Goal: Navigation & Orientation: Find specific page/section

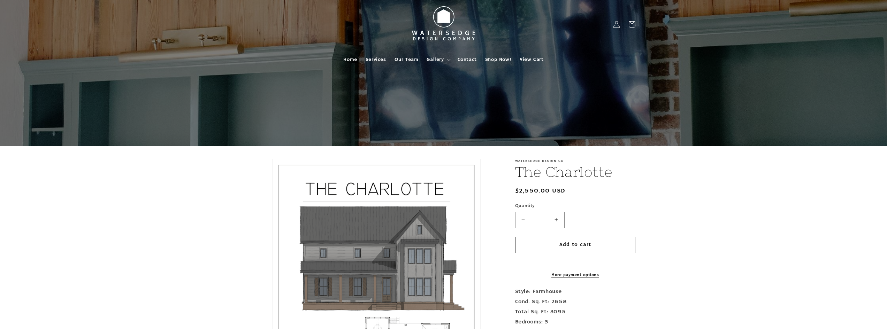
click at [432, 59] on span "Gallery" at bounding box center [435, 59] width 17 height 6
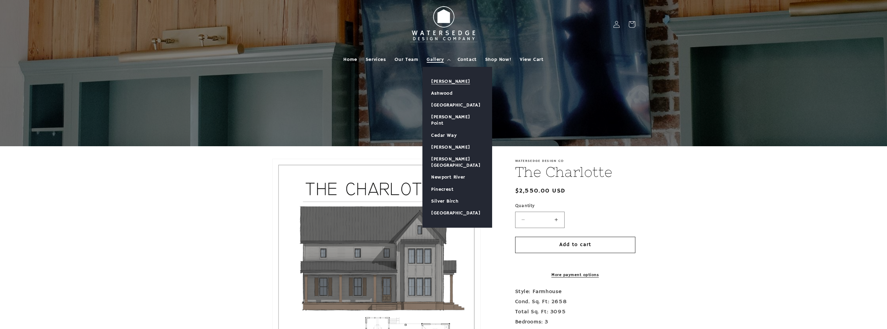
click at [435, 82] on link "[PERSON_NAME]" at bounding box center [457, 82] width 69 height 12
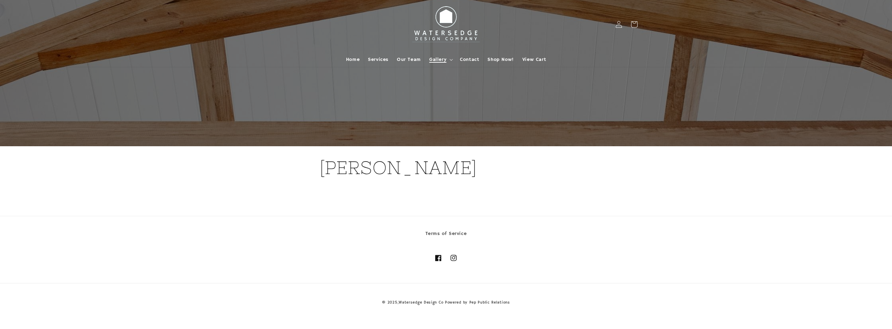
click at [438, 59] on span "Gallery" at bounding box center [437, 59] width 17 height 6
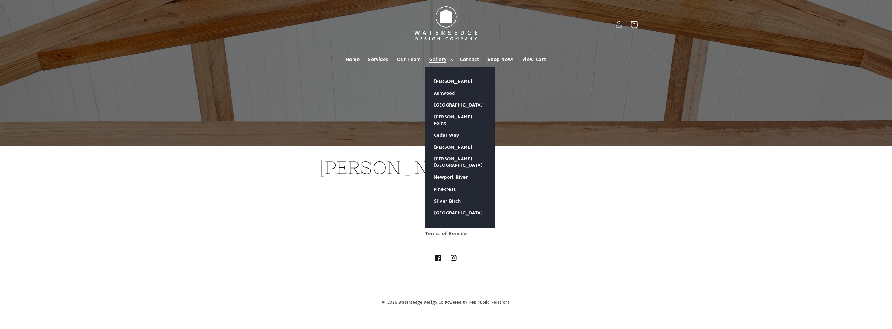
click at [449, 207] on link "[GEOGRAPHIC_DATA]" at bounding box center [460, 213] width 69 height 12
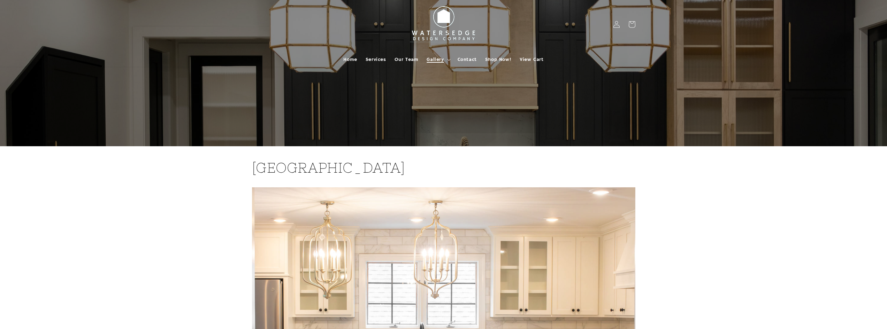
click at [433, 61] on span "Gallery" at bounding box center [435, 59] width 17 height 6
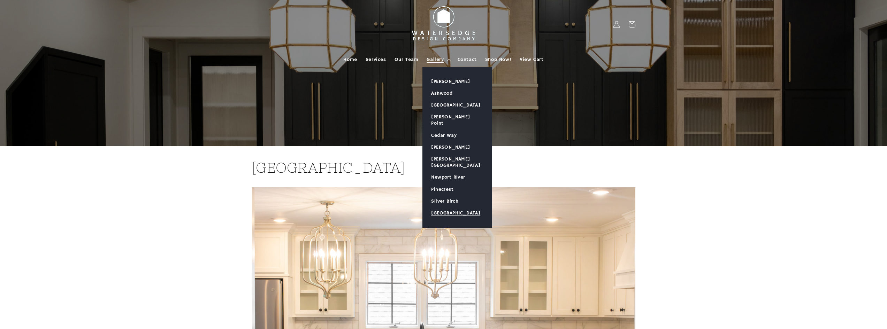
click at [445, 93] on link "Ashwood" at bounding box center [457, 93] width 69 height 12
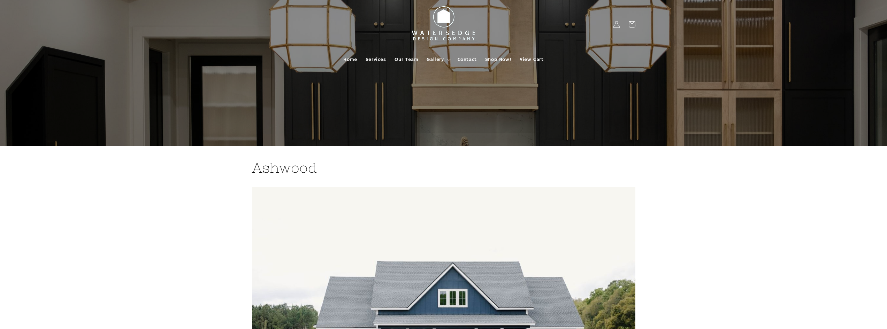
click at [374, 59] on span "Services" at bounding box center [376, 59] width 21 height 6
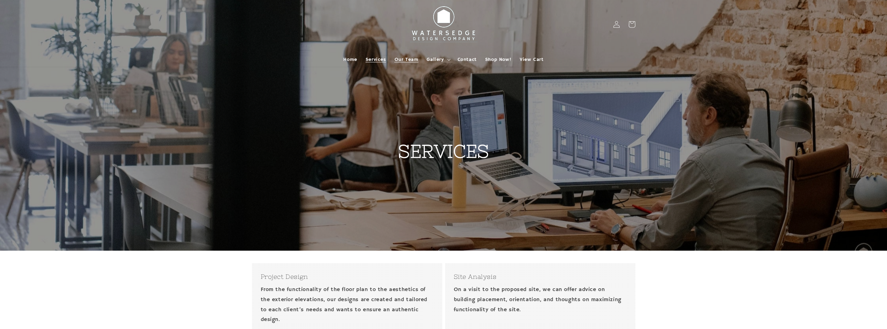
click at [413, 59] on span "Our Team" at bounding box center [407, 59] width 24 height 6
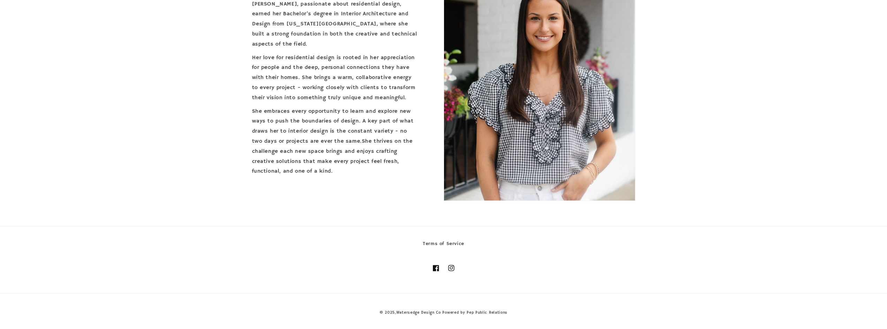
scroll to position [1228, 0]
click at [450, 267] on icon at bounding box center [451, 268] width 7 height 7
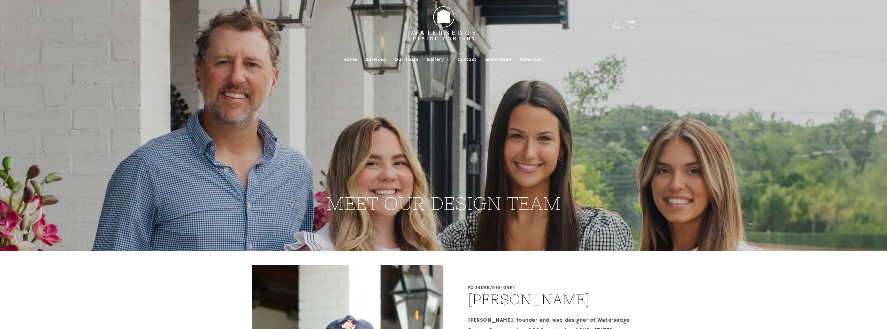
click at [437, 58] on span "Gallery" at bounding box center [435, 59] width 17 height 6
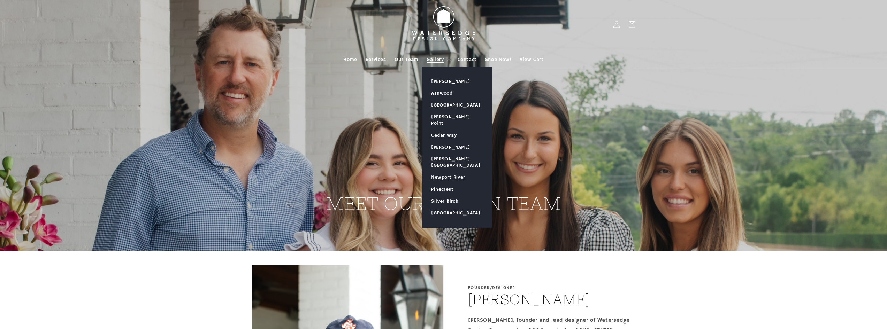
click at [439, 102] on link "[GEOGRAPHIC_DATA]" at bounding box center [457, 105] width 69 height 12
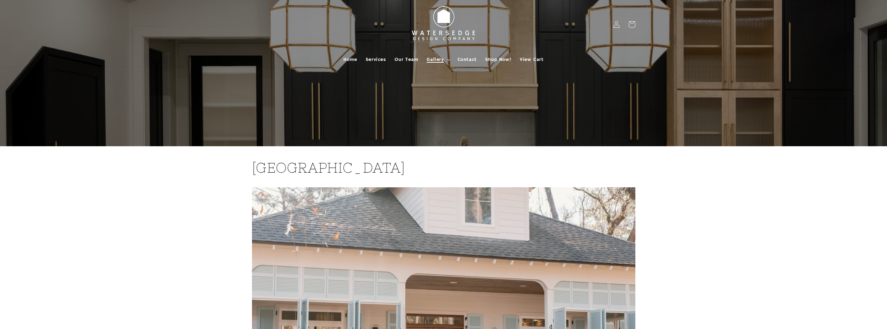
click at [435, 60] on span "Gallery" at bounding box center [435, 59] width 17 height 6
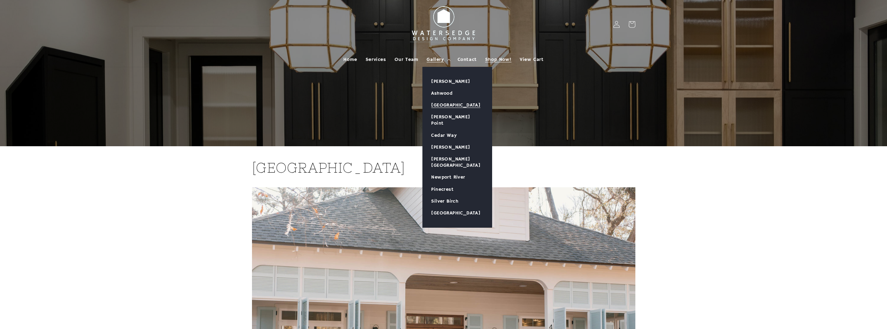
click at [499, 59] on span "Shop Now!" at bounding box center [498, 59] width 26 height 6
